Goal: Navigation & Orientation: Find specific page/section

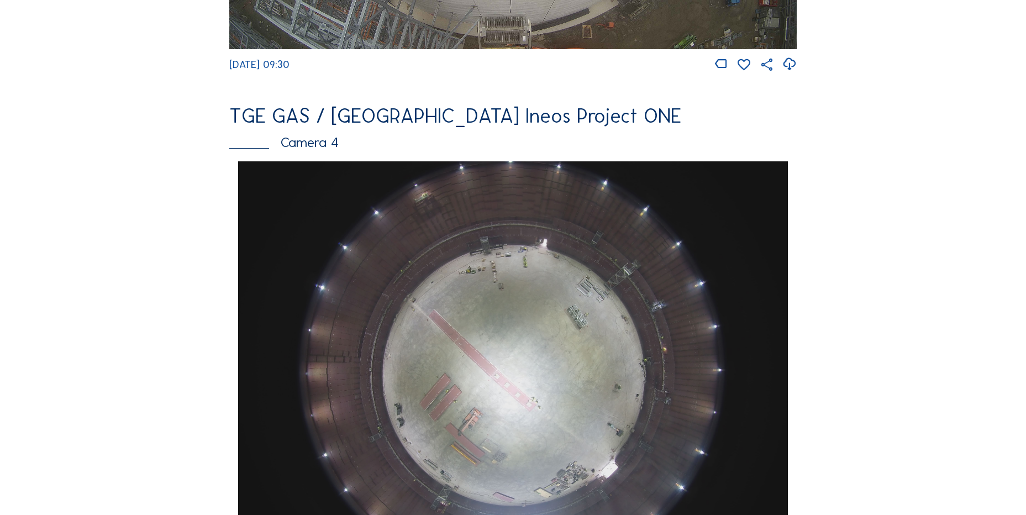
scroll to position [1049, 0]
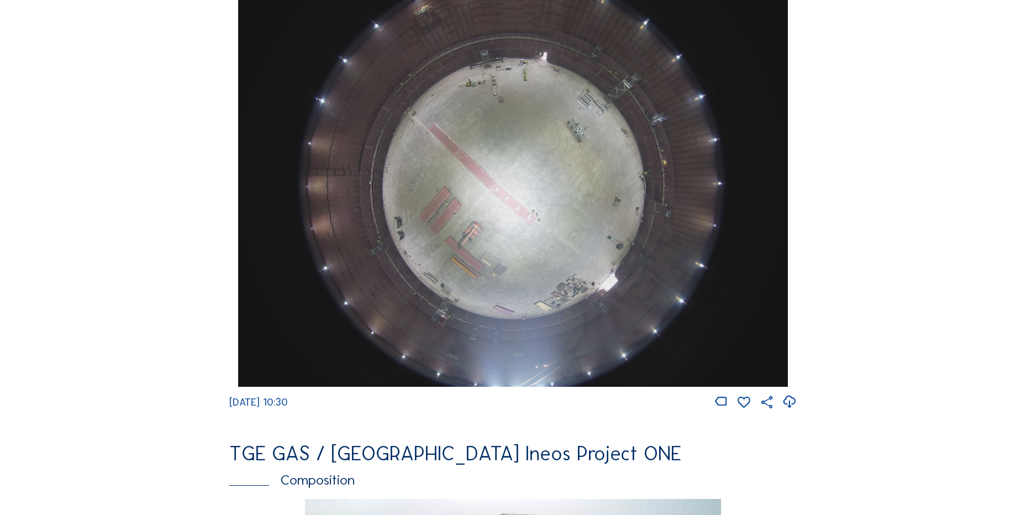
click at [787, 410] on icon at bounding box center [788, 402] width 15 height 18
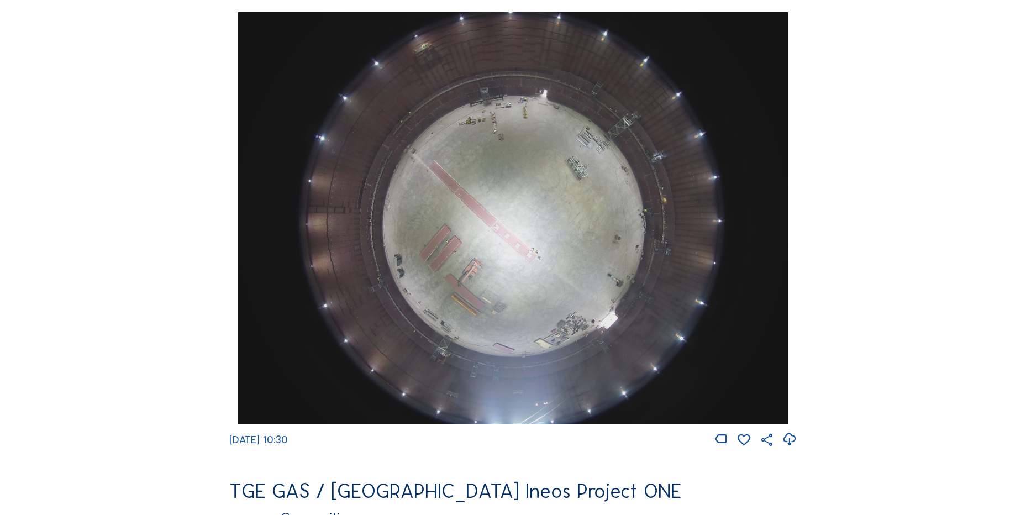
scroll to position [1104, 0]
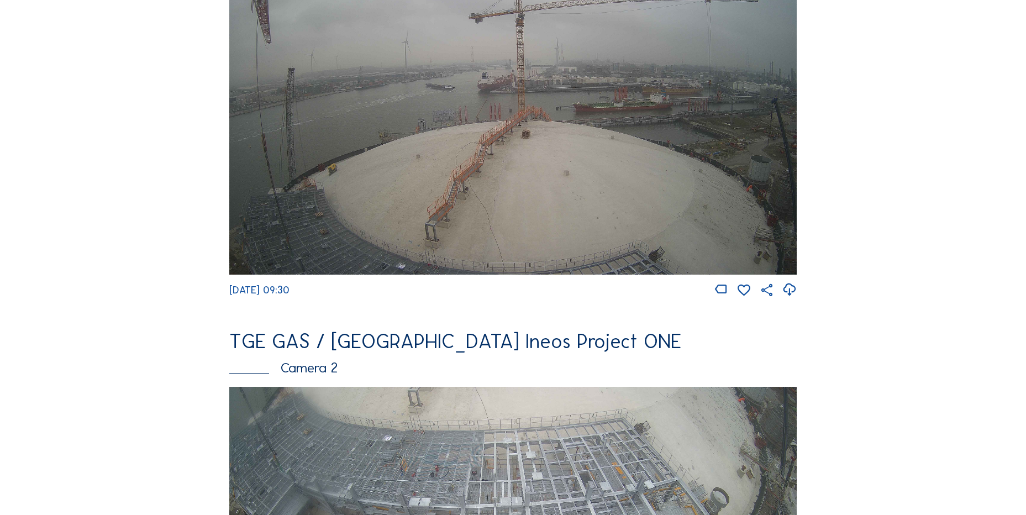
scroll to position [221, 0]
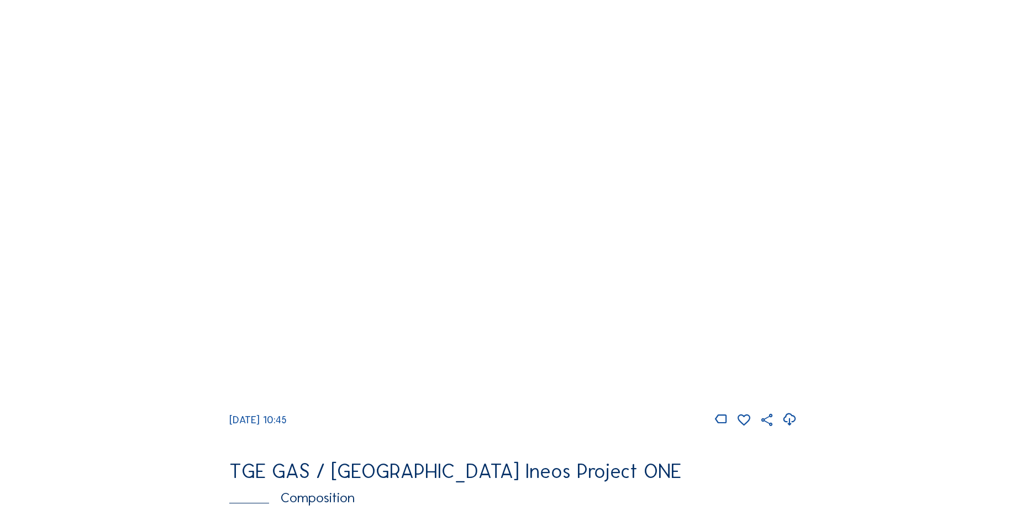
scroll to position [1160, 0]
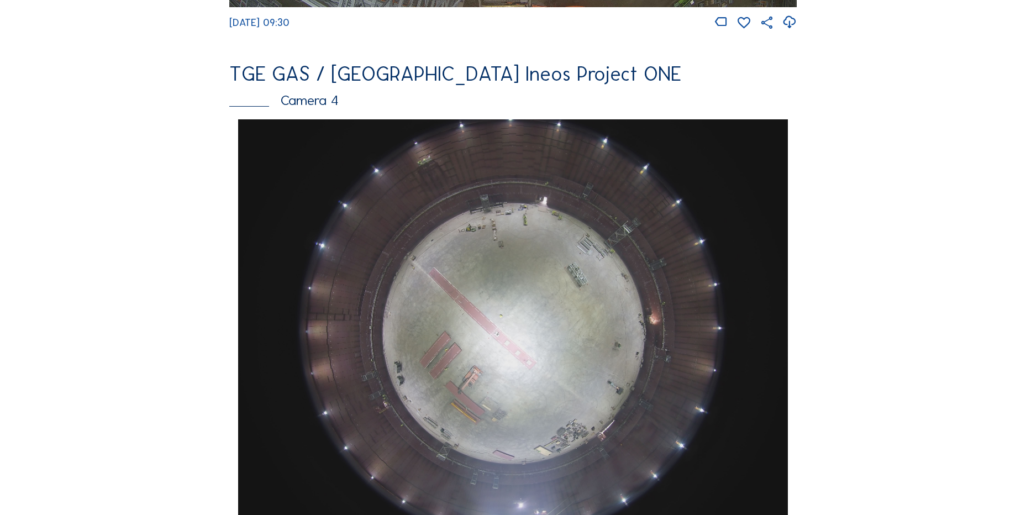
scroll to position [1039, 0]
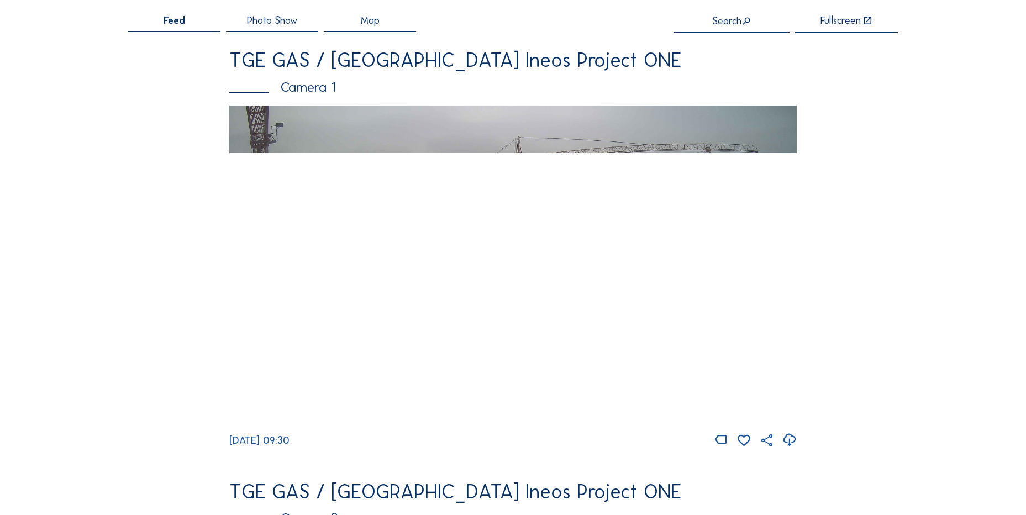
scroll to position [55, 0]
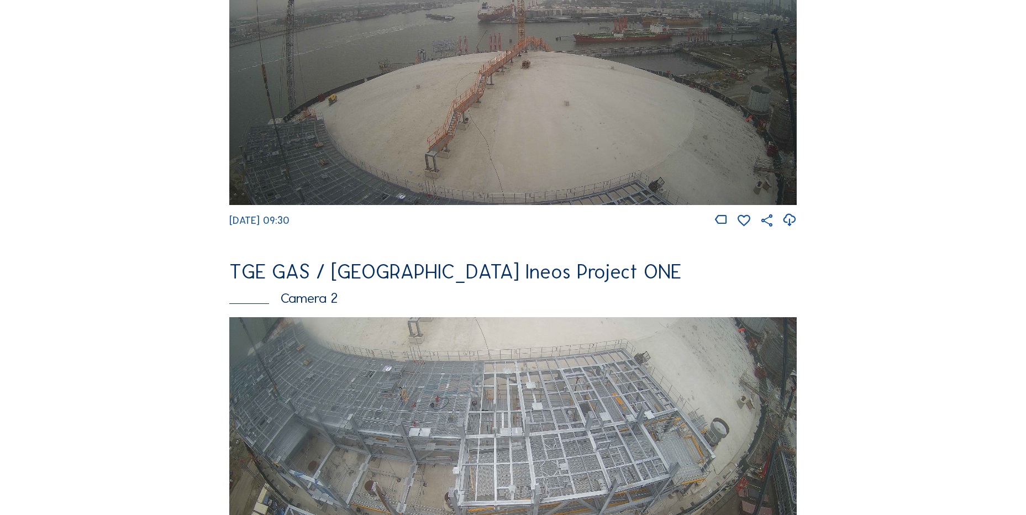
scroll to position [55, 0]
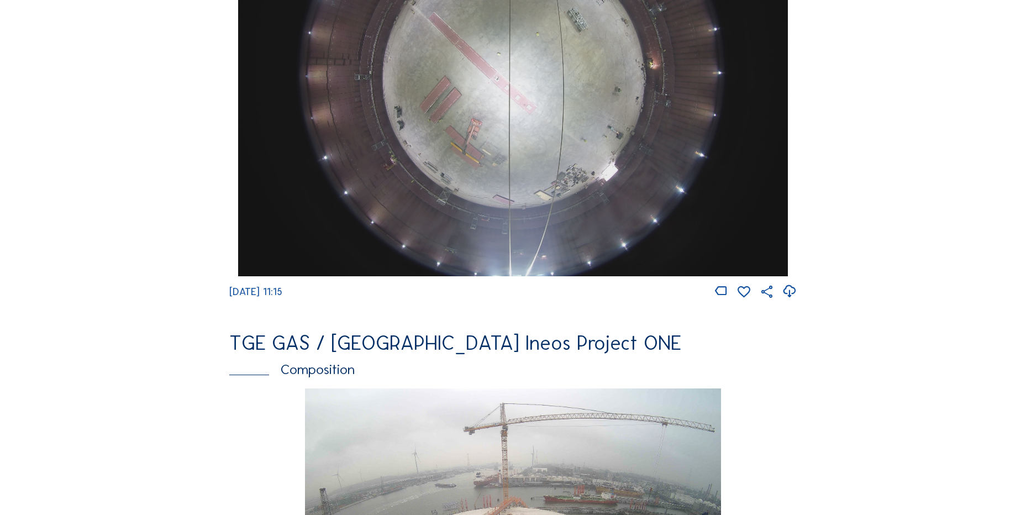
scroll to position [994, 0]
